Goal: Information Seeking & Learning: Check status

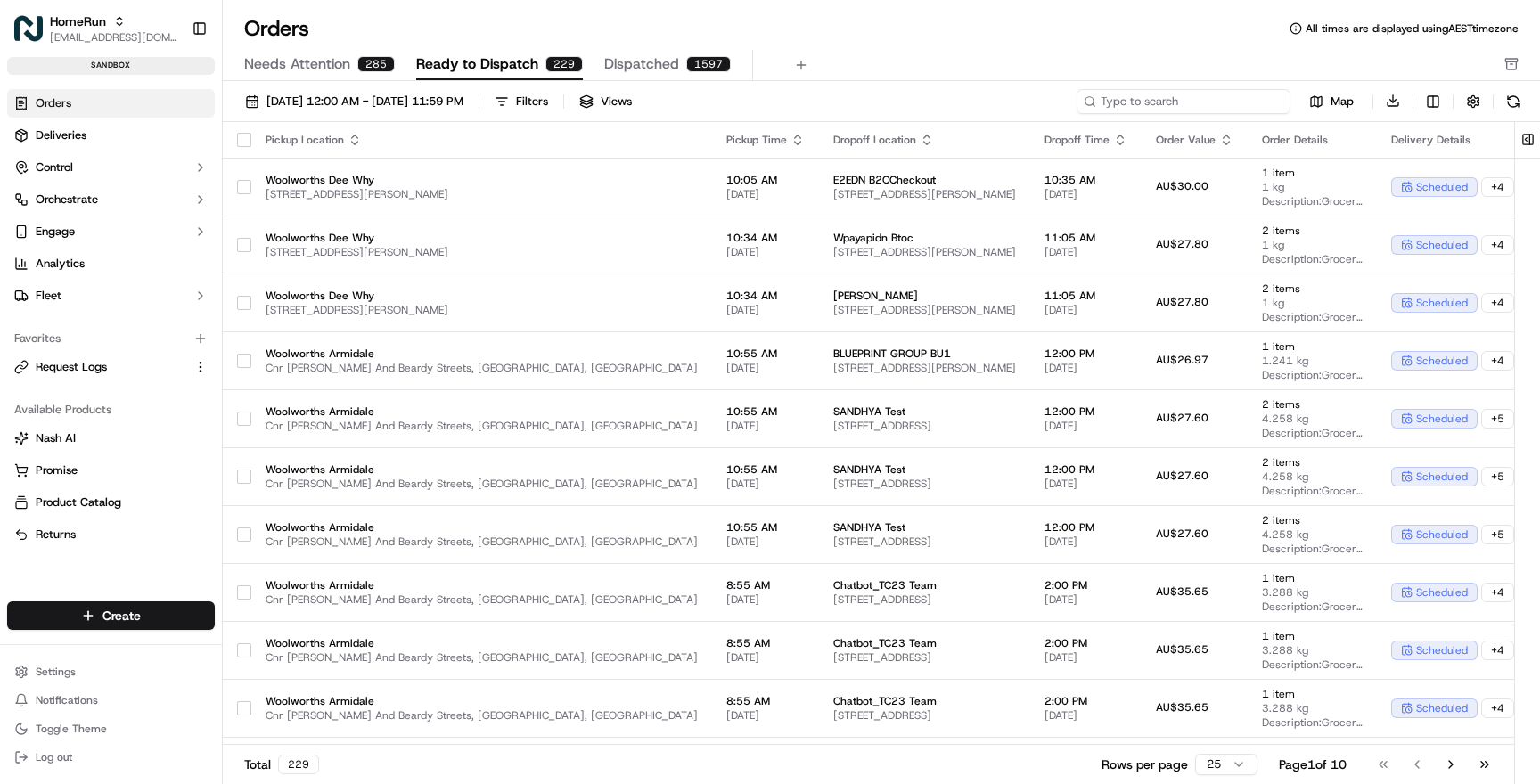
click at [1192, 102] on input at bounding box center [1183, 101] width 214 height 25
paste input "141184754"
type input "141184754"
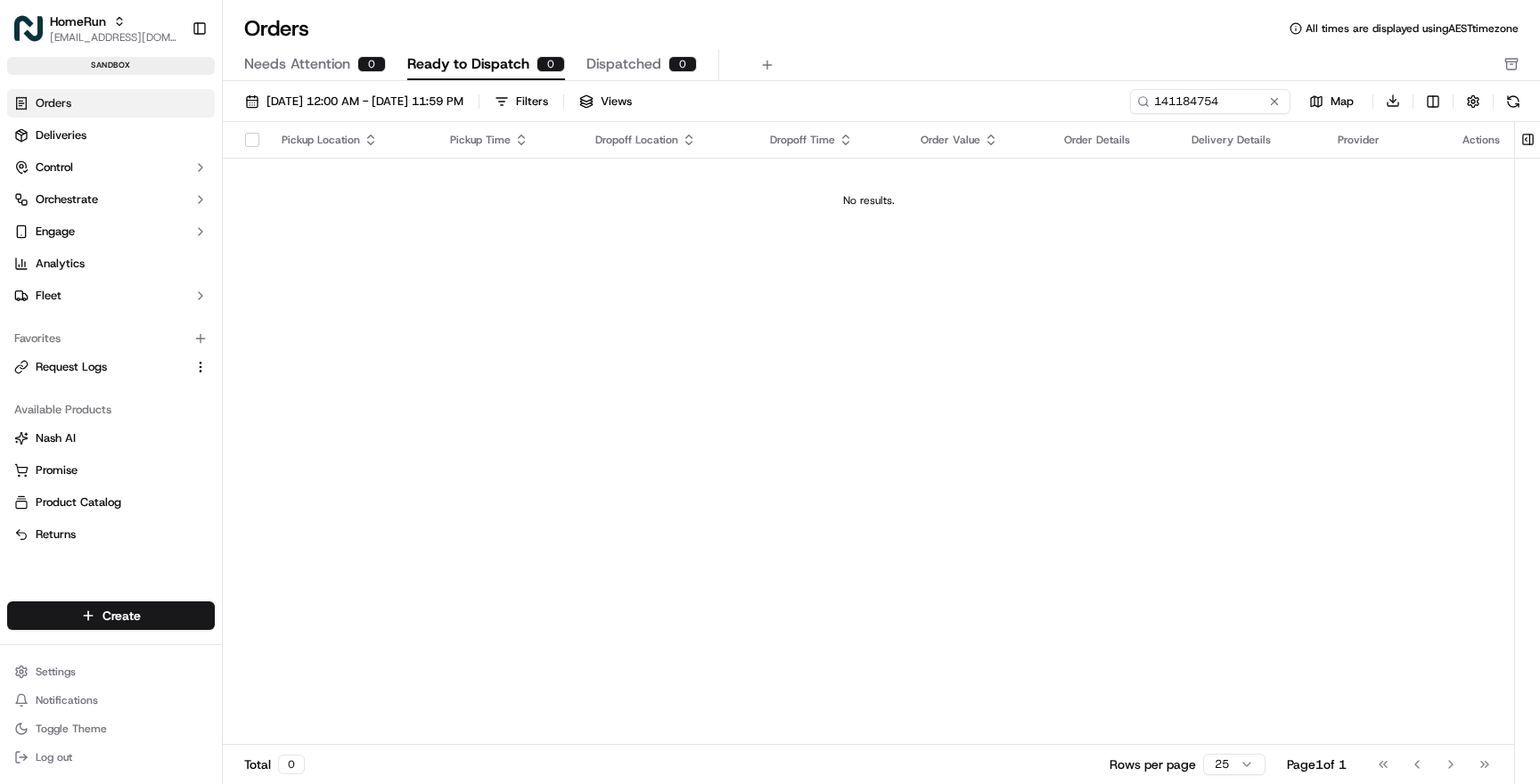
click at [99, 105] on link "Orders" at bounding box center [111, 103] width 208 height 28
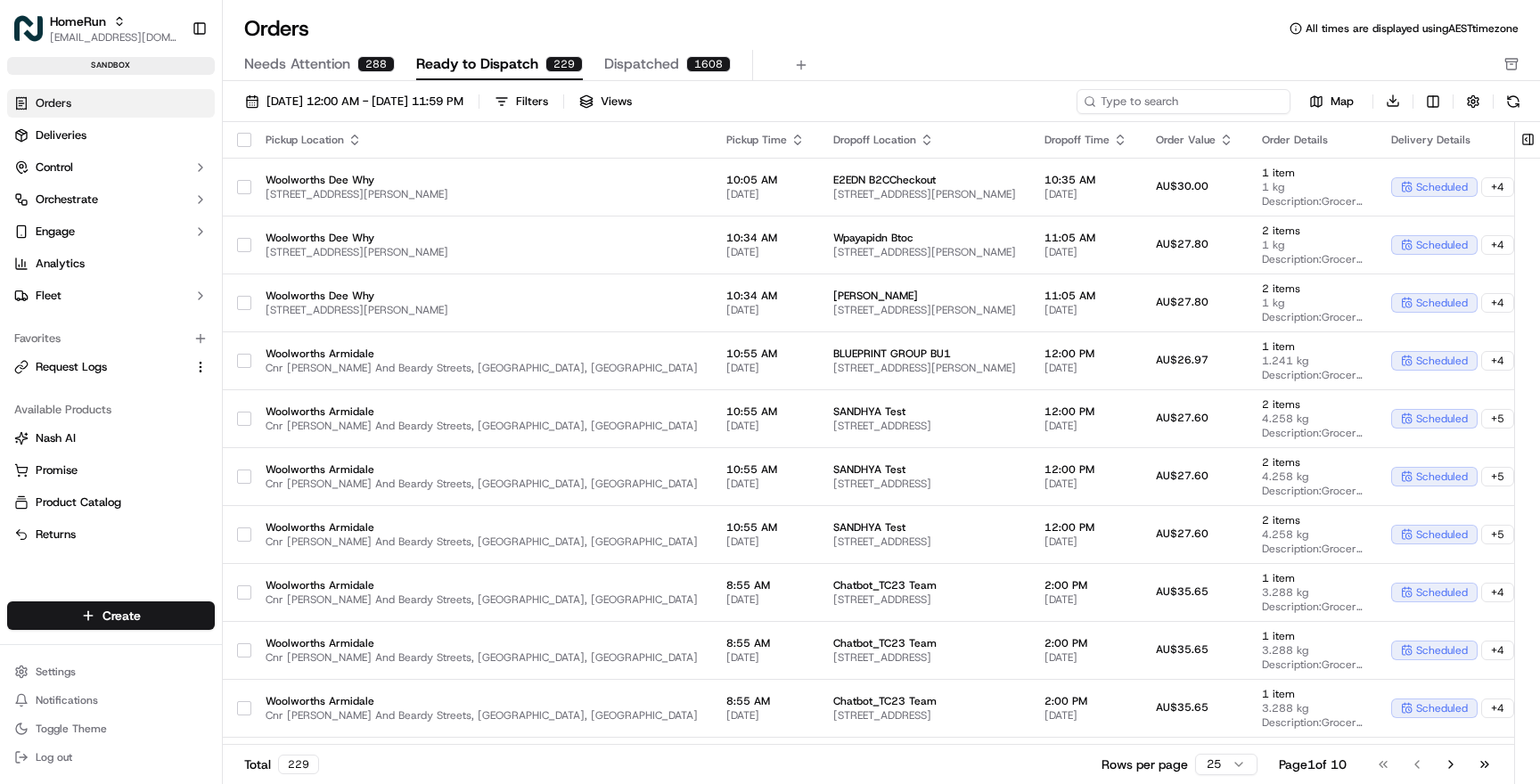
click at [1167, 100] on input at bounding box center [1183, 101] width 214 height 25
paste input "141184754"
type input "141184754"
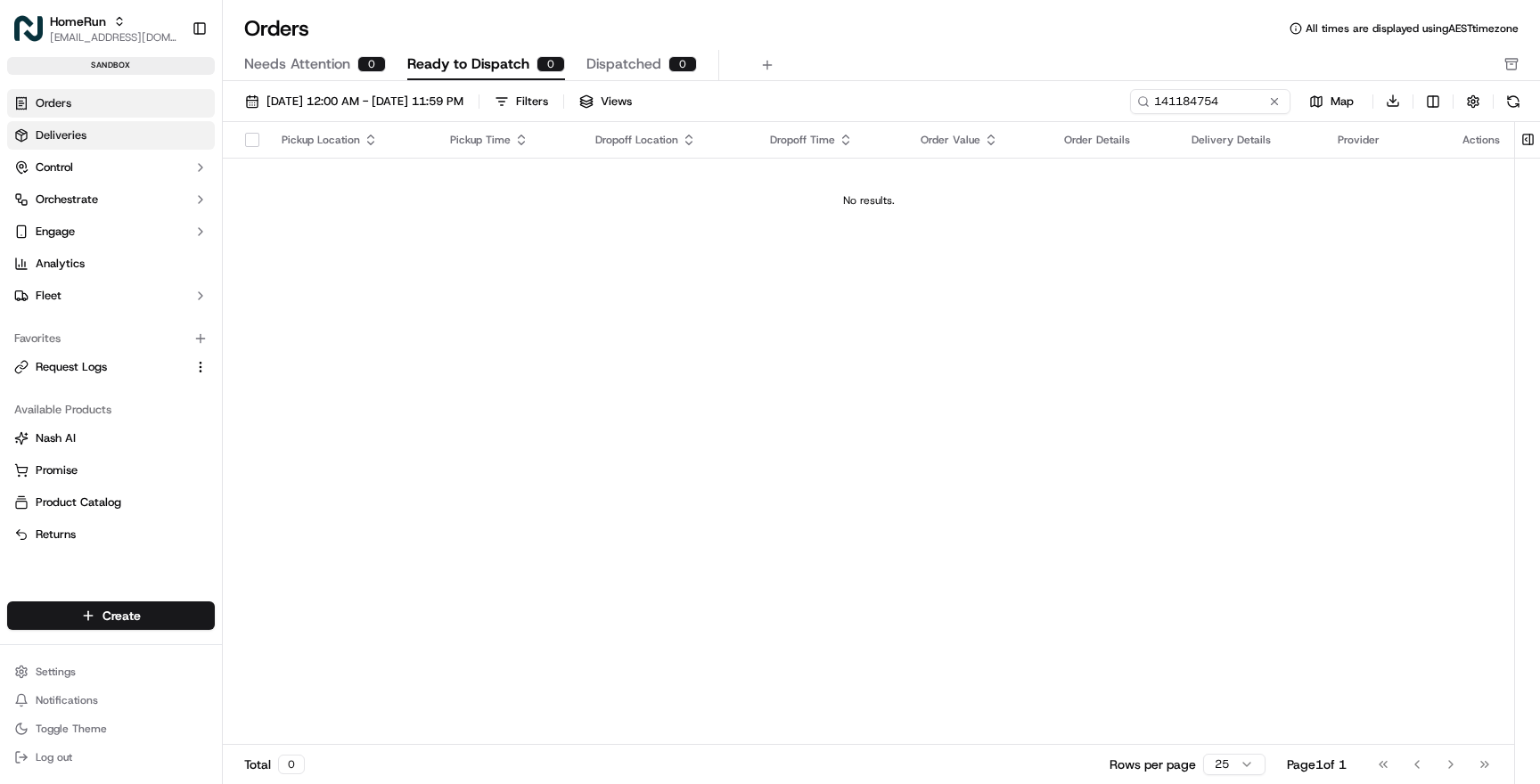
click at [132, 136] on link "Deliveries" at bounding box center [111, 136] width 208 height 28
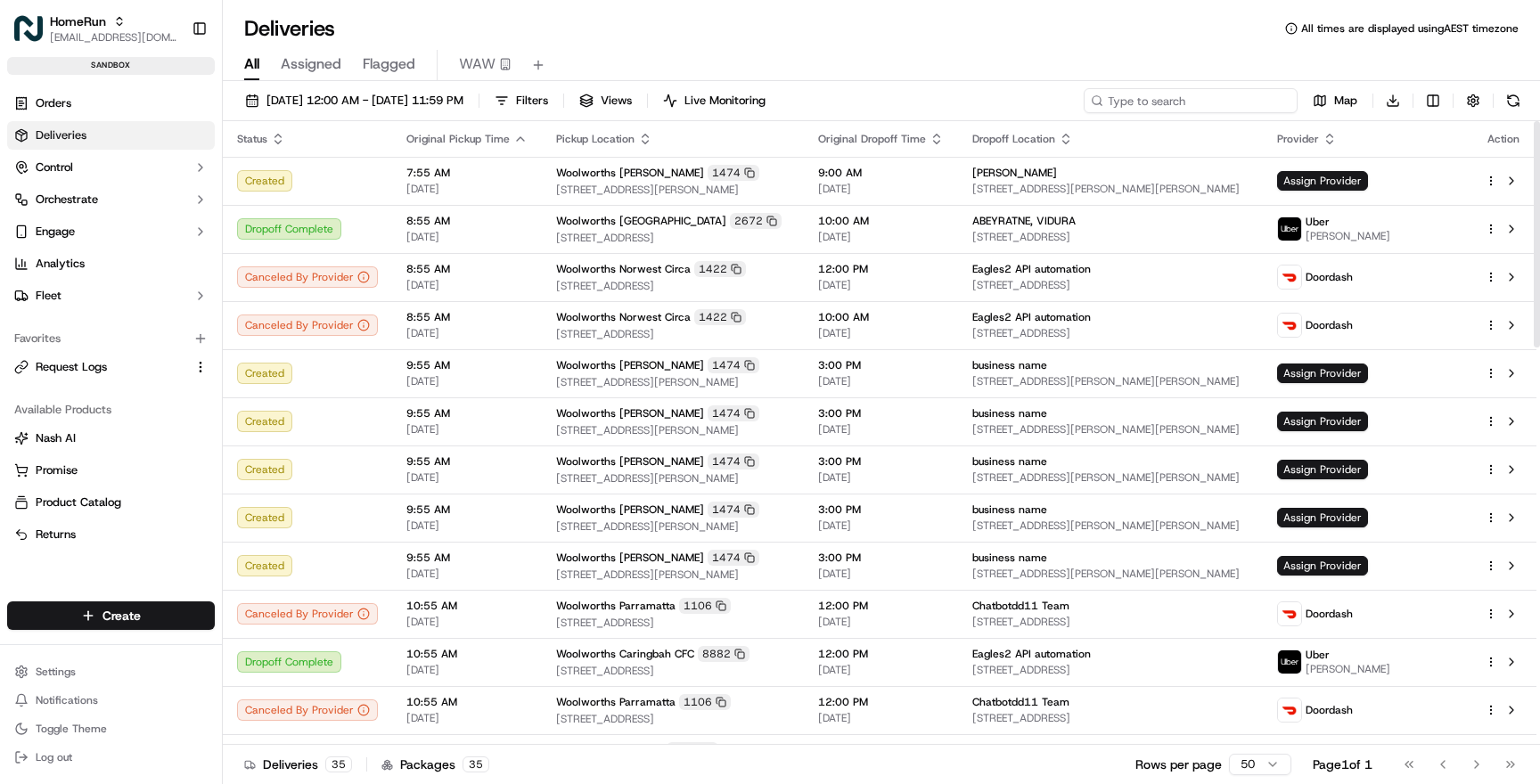
click at [1173, 100] on input at bounding box center [1191, 100] width 214 height 25
paste input "141184754"
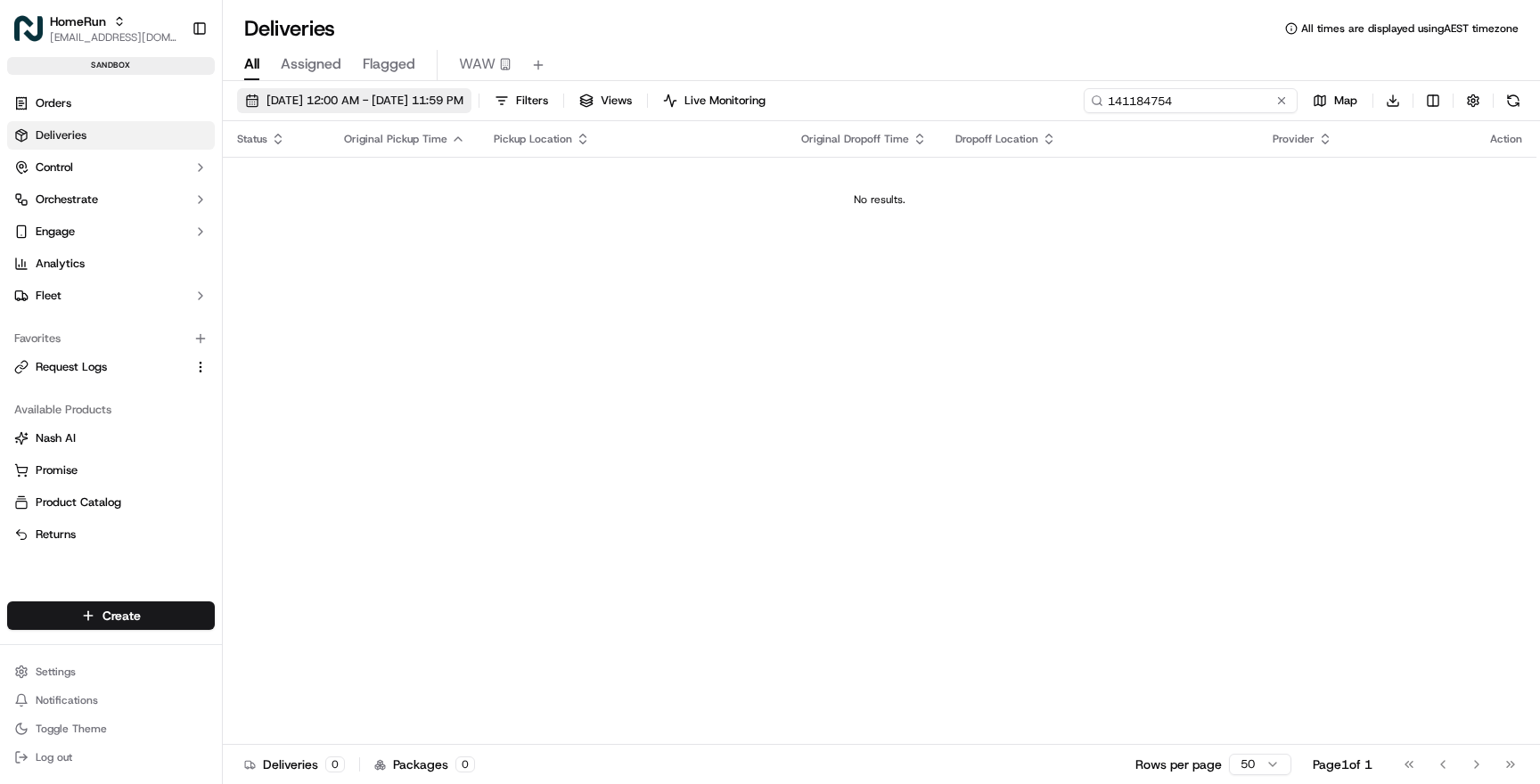
type input "141184754"
click at [464, 98] on span "23/09/2025 12:00 AM - 23/09/2025 11:59 PM" at bounding box center [365, 100] width 197 height 16
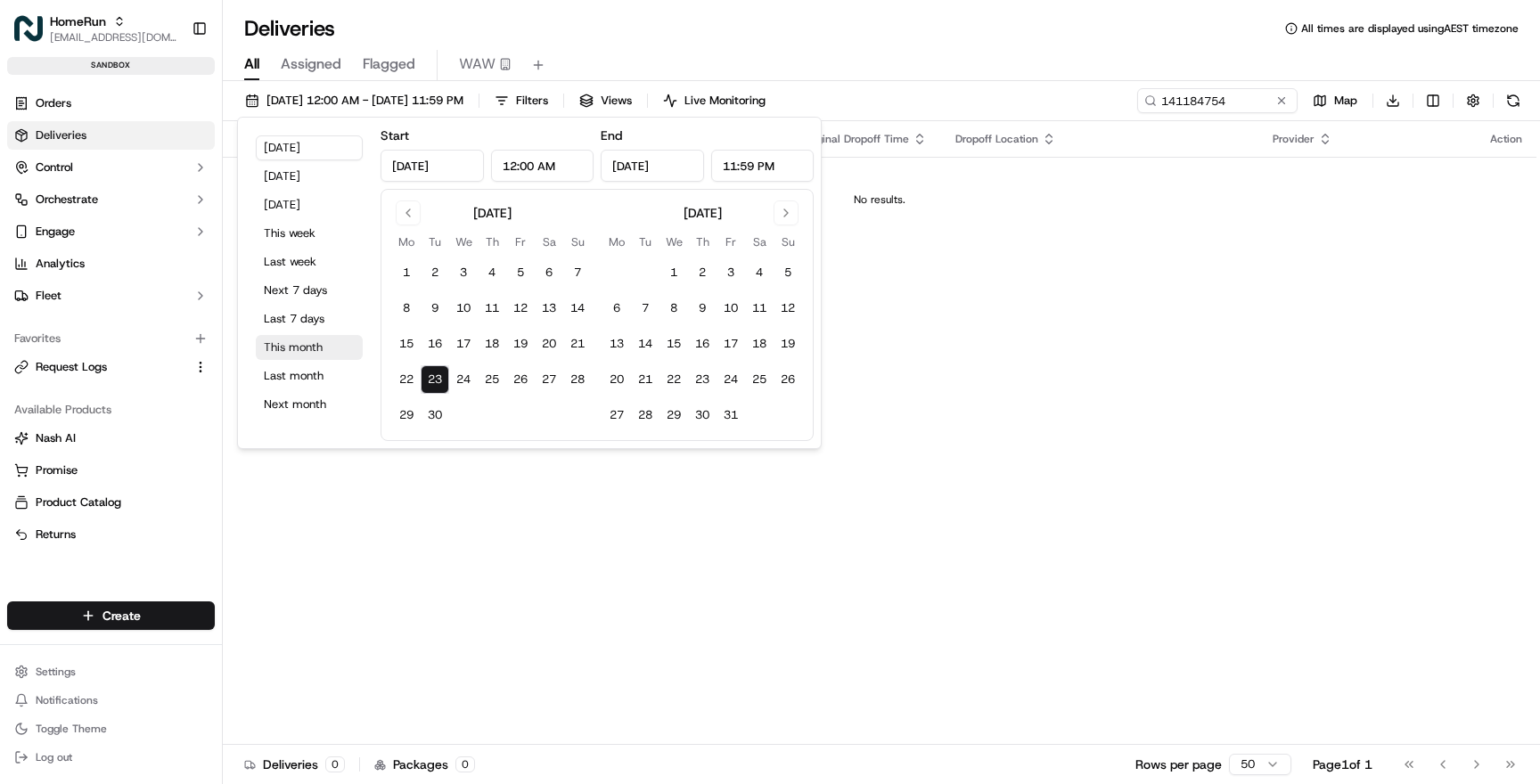
click at [313, 336] on button "This month" at bounding box center [309, 347] width 107 height 25
type input "Sep 1, 2025"
type input "Sep 30, 2025"
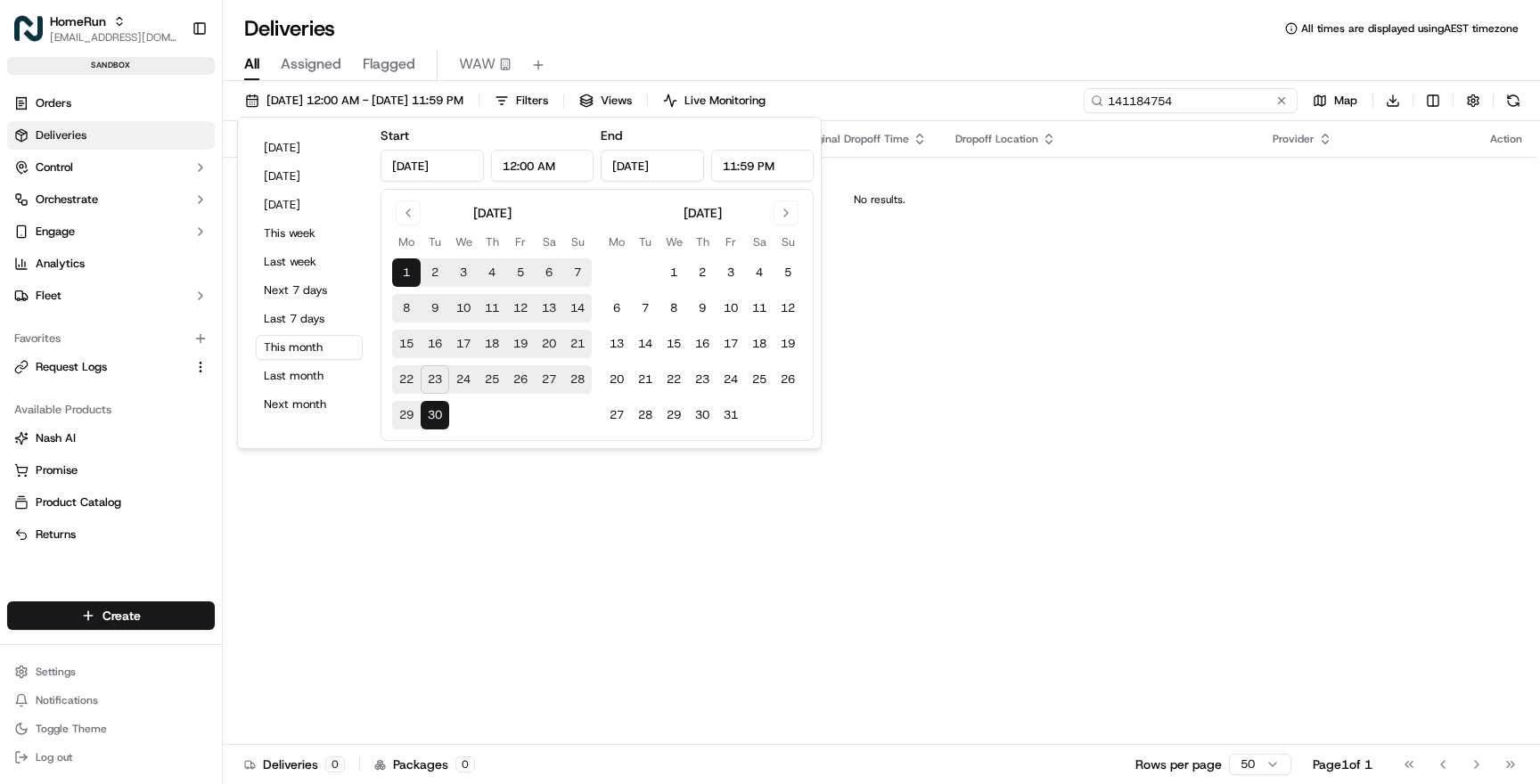
click at [1246, 96] on input "141184754" at bounding box center [1191, 100] width 214 height 25
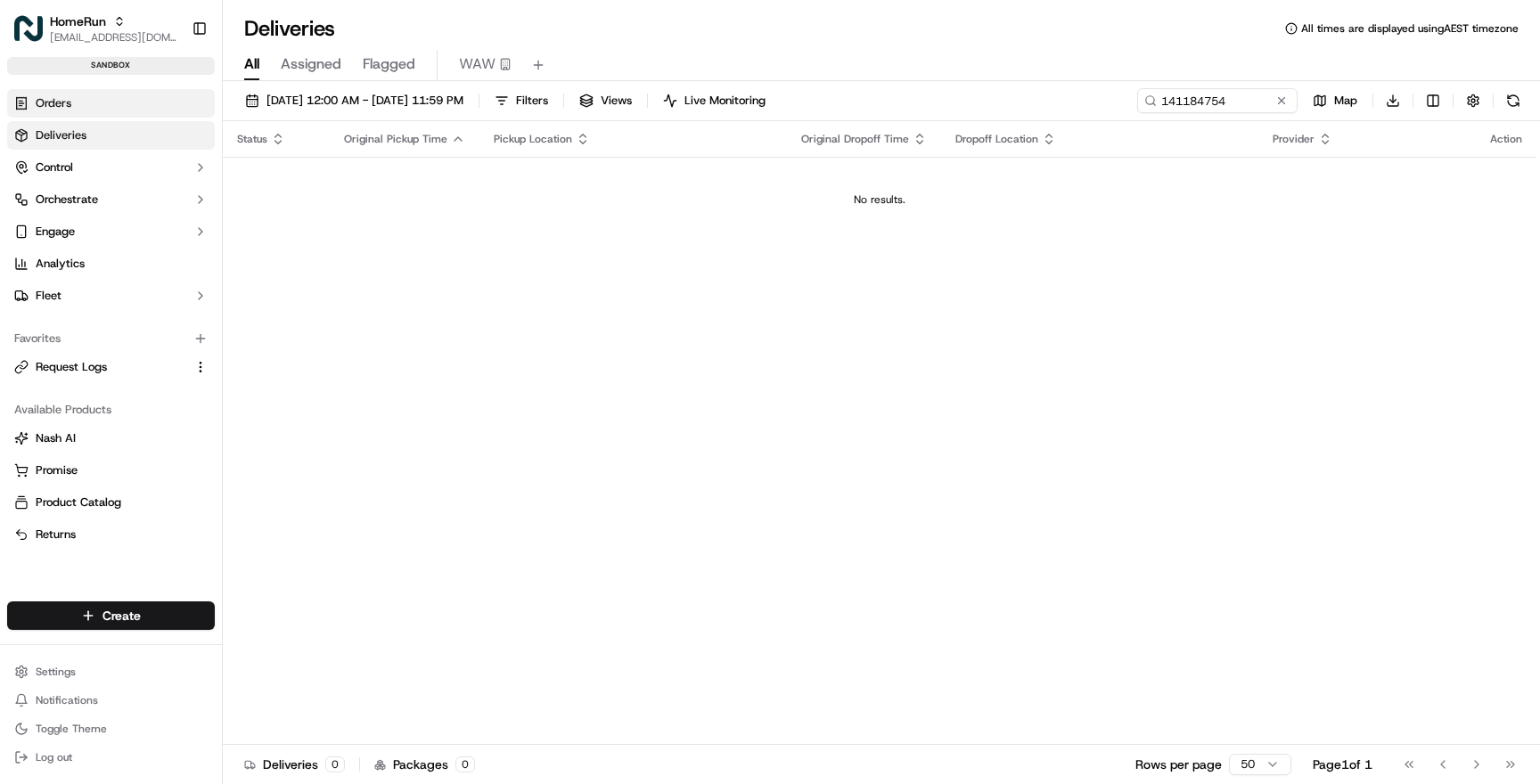
click at [73, 105] on link "Orders" at bounding box center [111, 103] width 208 height 28
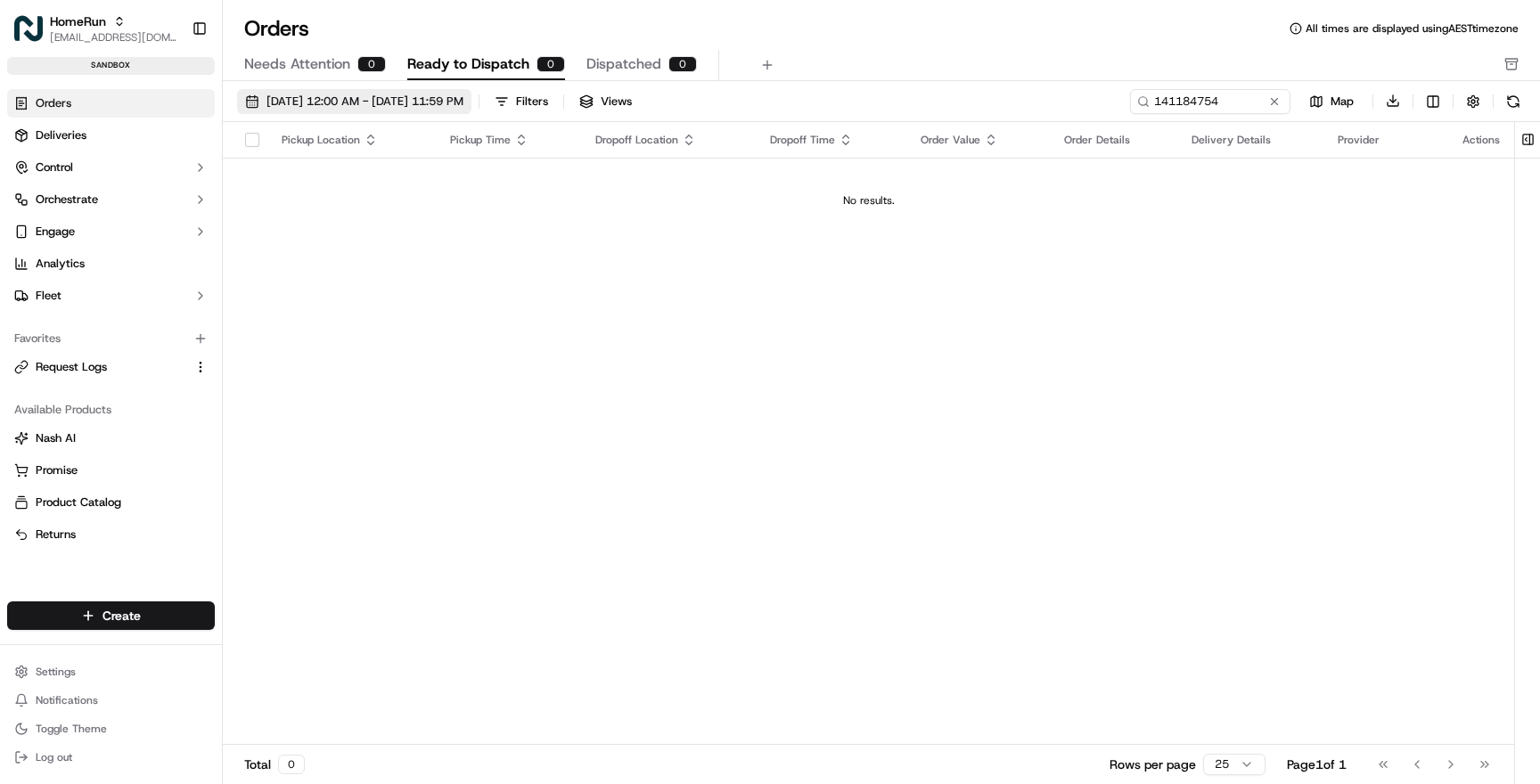
click at [307, 102] on span "[DATE] 12:00 AM - [DATE] 11:59 PM" at bounding box center [365, 101] width 197 height 16
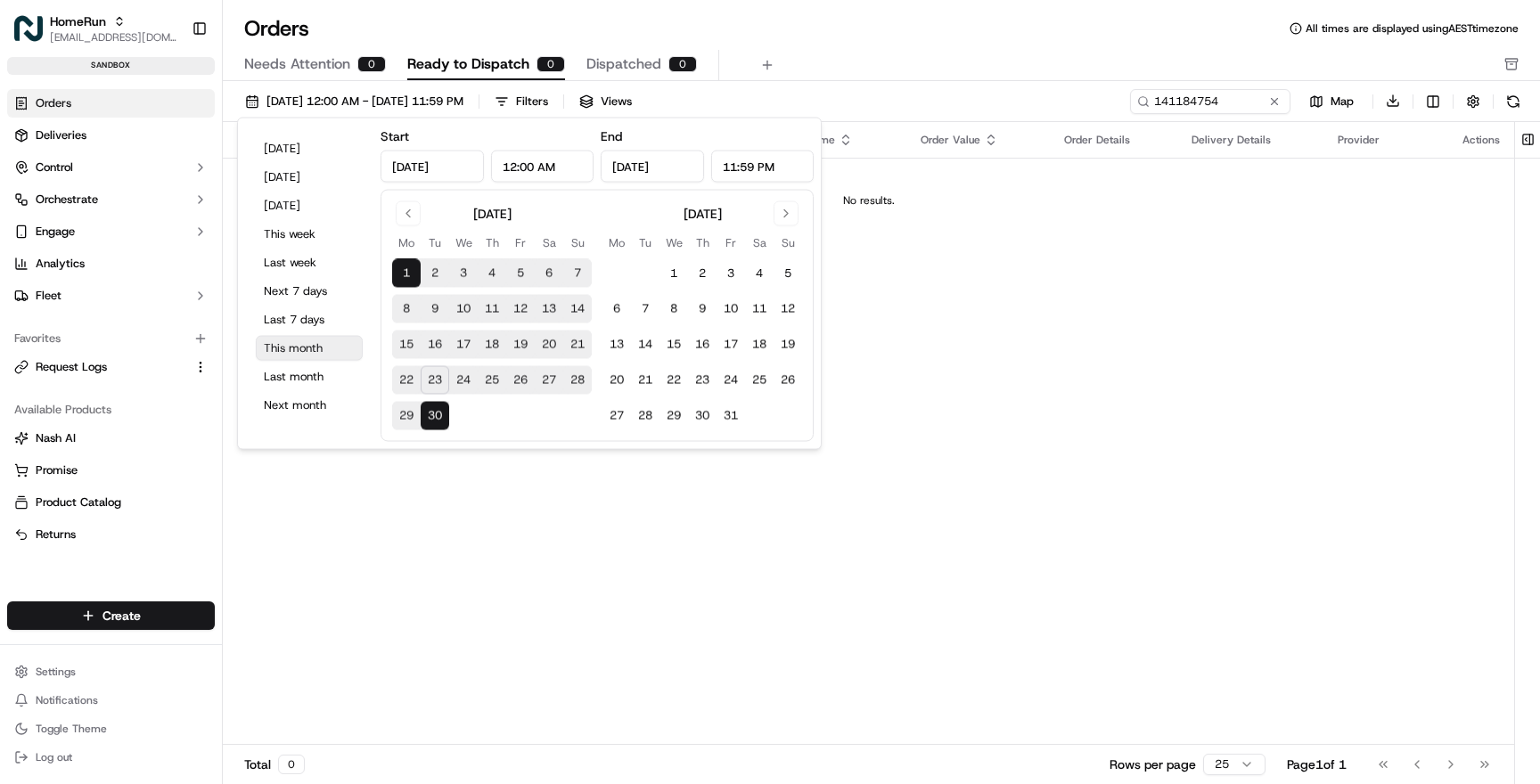
click at [299, 350] on button "This month" at bounding box center [309, 348] width 107 height 25
click at [1236, 411] on div "Pickup Location Pickup Time Dropoff Location Dropoff Time Order Value Order Det…" at bounding box center [869, 434] width 1292 height 624
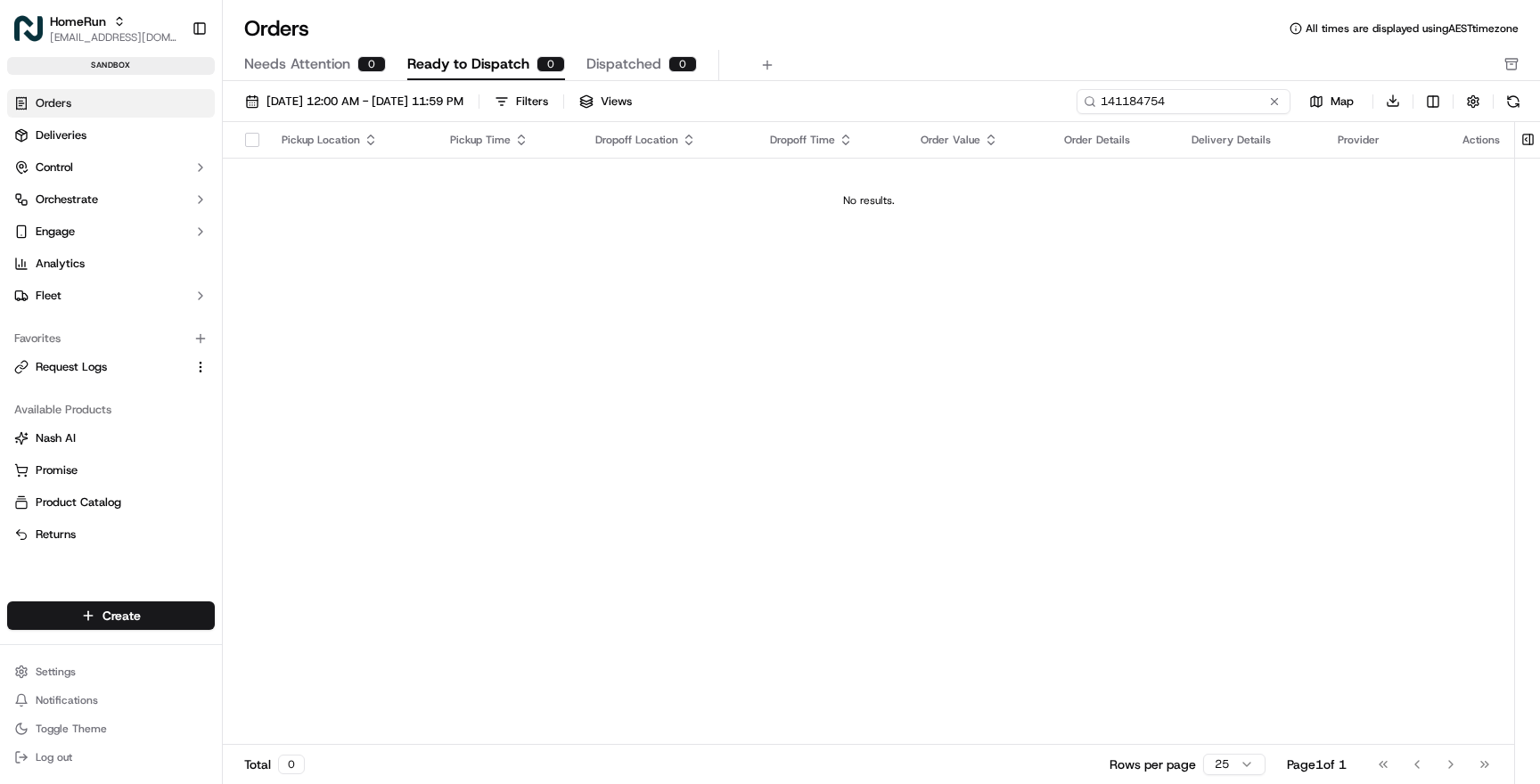
click at [1246, 98] on input "141184754" at bounding box center [1183, 101] width 214 height 25
click at [96, 127] on link "Deliveries" at bounding box center [111, 136] width 208 height 28
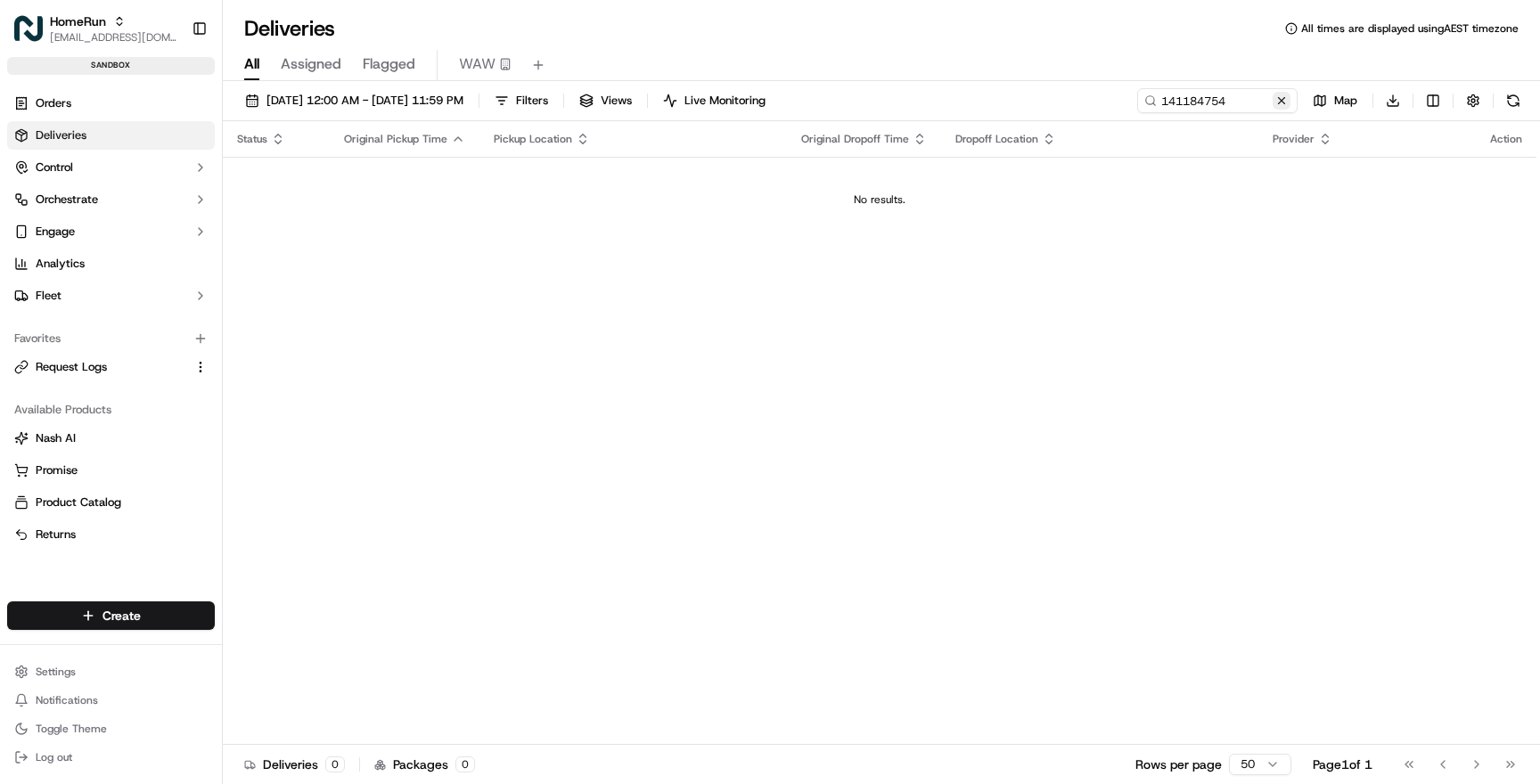
click at [1281, 100] on button at bounding box center [1281, 100] width 18 height 18
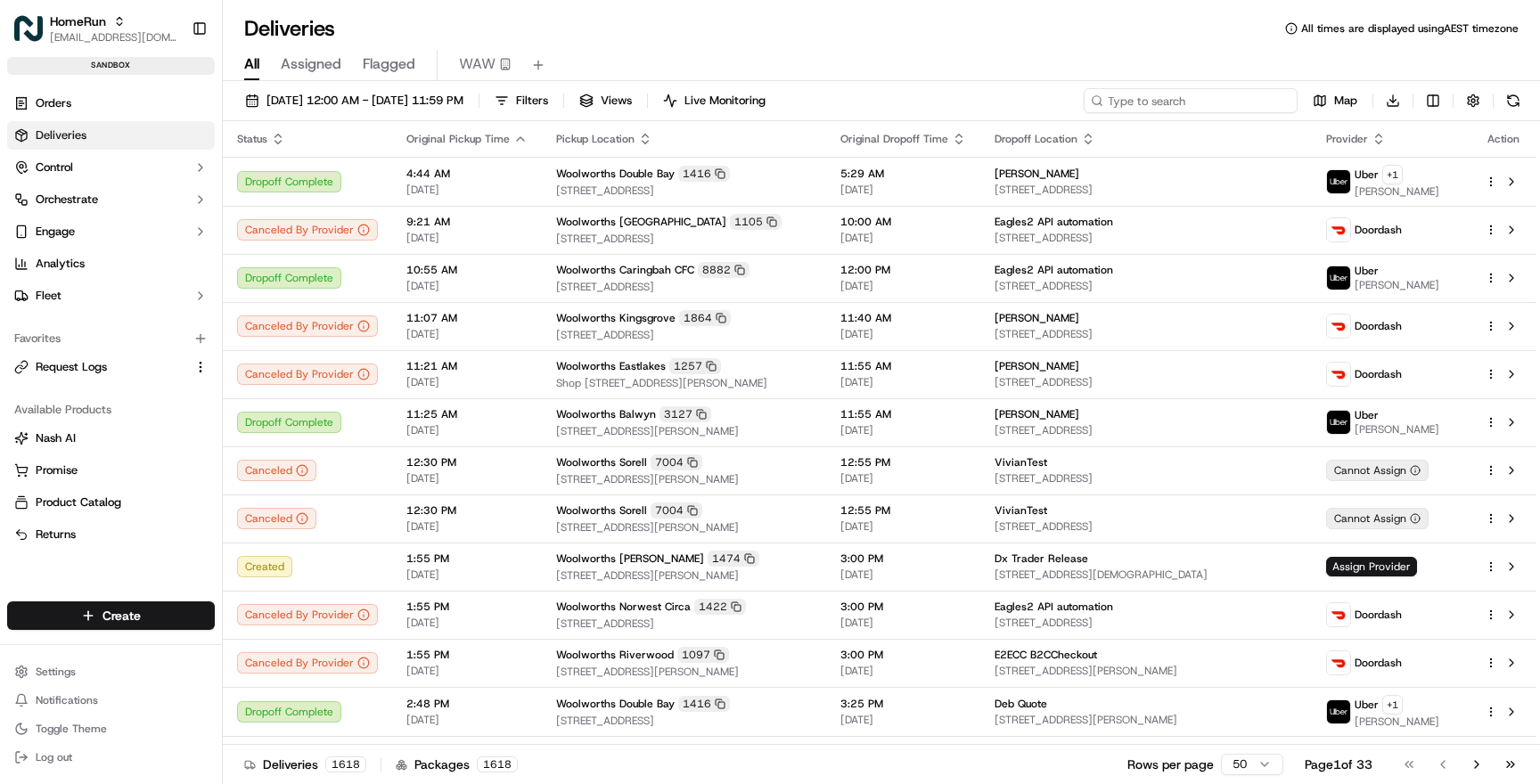
click at [1217, 102] on input at bounding box center [1191, 100] width 214 height 25
paste input "141184754"
type input "141184754"
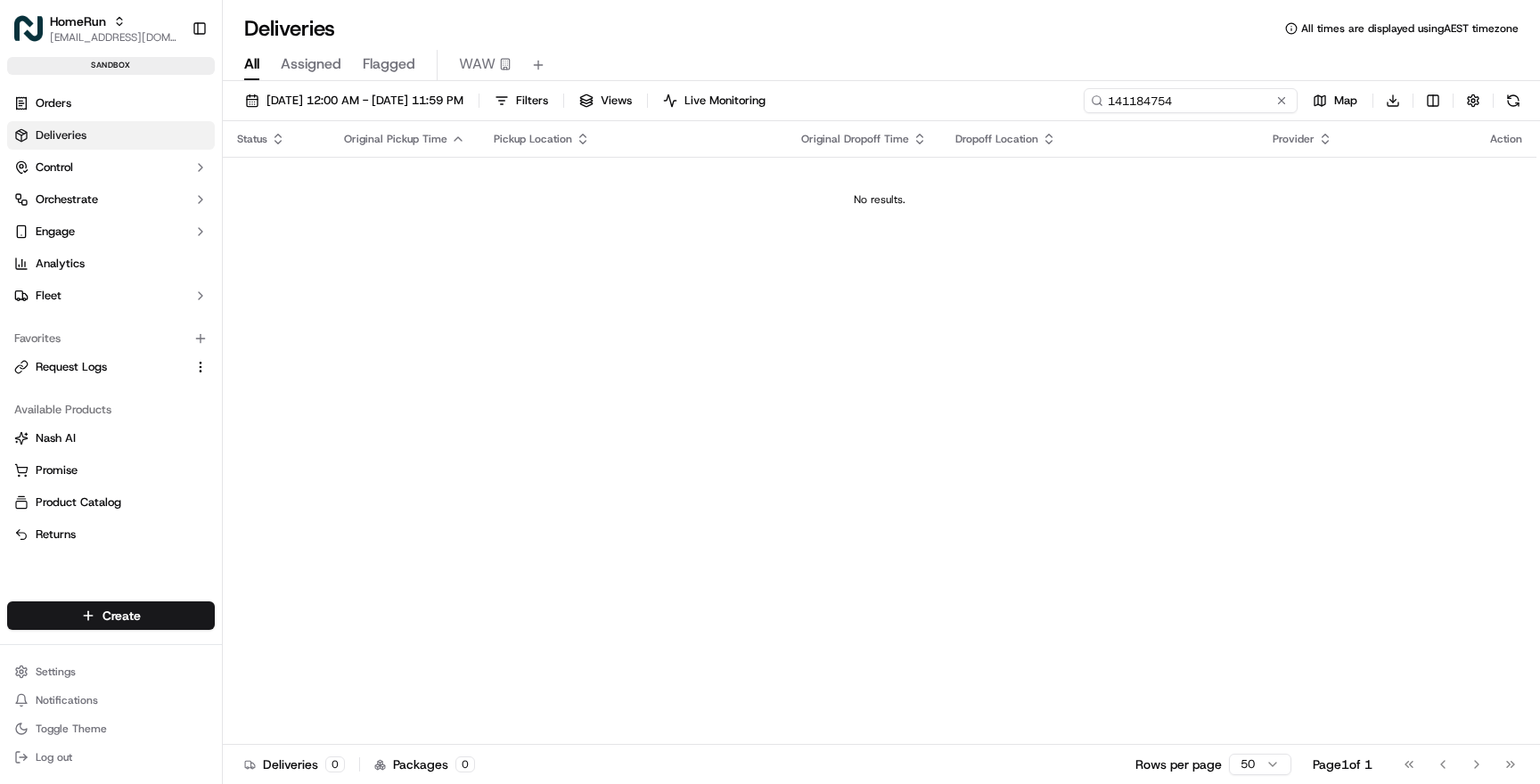
click at [1201, 98] on input "141184754" at bounding box center [1191, 100] width 214 height 25
